Goal: Find specific page/section: Find specific page/section

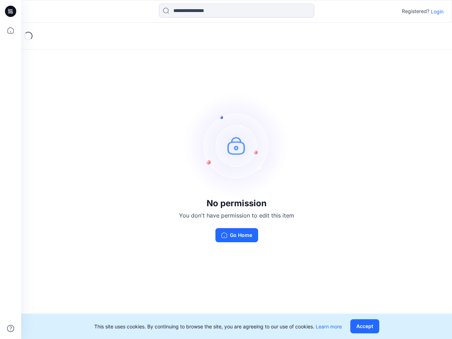
click at [226, 170] on img at bounding box center [237, 146] width 106 height 106
click at [11, 11] on icon at bounding box center [11, 11] width 3 height 0
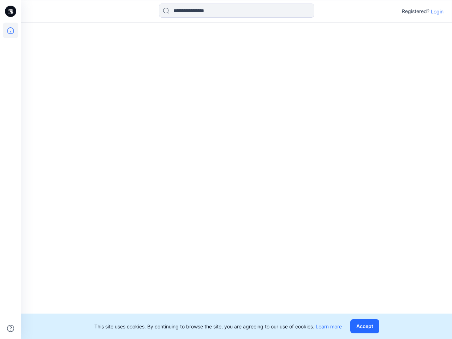
click at [11, 30] on icon at bounding box center [11, 31] width 16 height 16
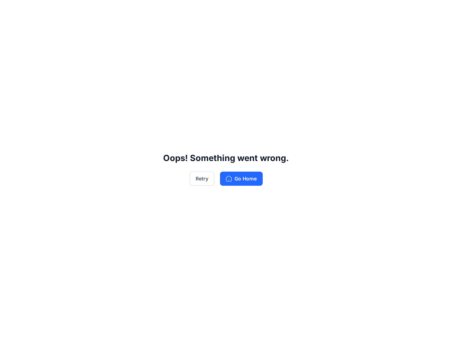
click at [11, 329] on div "Oops! Something went wrong. Retry Go Home" at bounding box center [226, 169] width 452 height 339
click at [237, 11] on div "Oops! Something went wrong. Retry Go Home" at bounding box center [226, 169] width 452 height 339
click at [438, 11] on div "Oops! Something went wrong. Retry Go Home" at bounding box center [226, 169] width 452 height 339
click at [366, 327] on div "Oops! Something went wrong. Retry Go Home" at bounding box center [226, 169] width 452 height 339
